Goal: Task Accomplishment & Management: Use online tool/utility

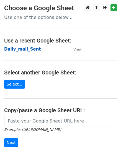
click at [29, 48] on strong "Daily_mail_Sent" at bounding box center [22, 49] width 37 height 5
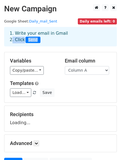
click at [0, 49] on html "New Campaign Daily emails left: 0 Google Sheet: Daily_mail_Sent 1. Write your e…" at bounding box center [60, 108] width 121 height 216
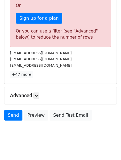
scroll to position [191, 0]
